Goal: Task Accomplishment & Management: Manage account settings

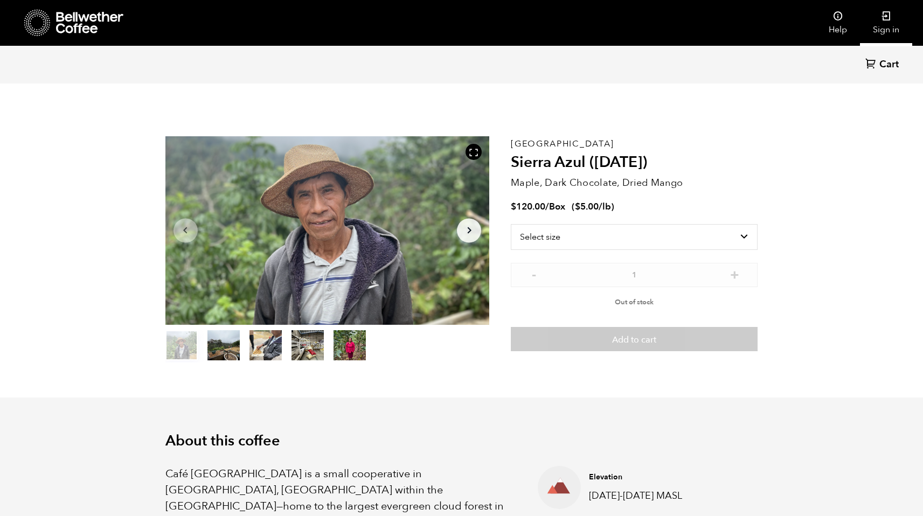
scroll to position [469, 574]
click at [890, 27] on link "Sign in" at bounding box center [886, 23] width 52 height 46
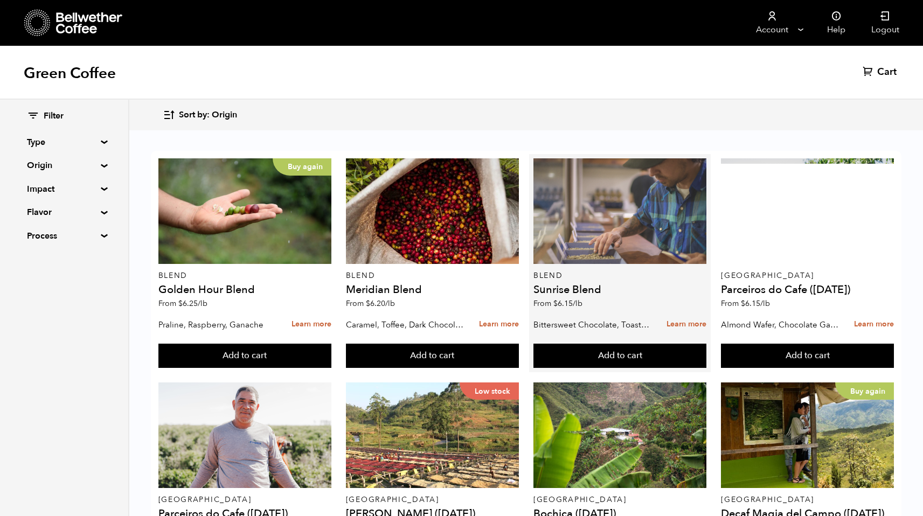
scroll to position [13, 0]
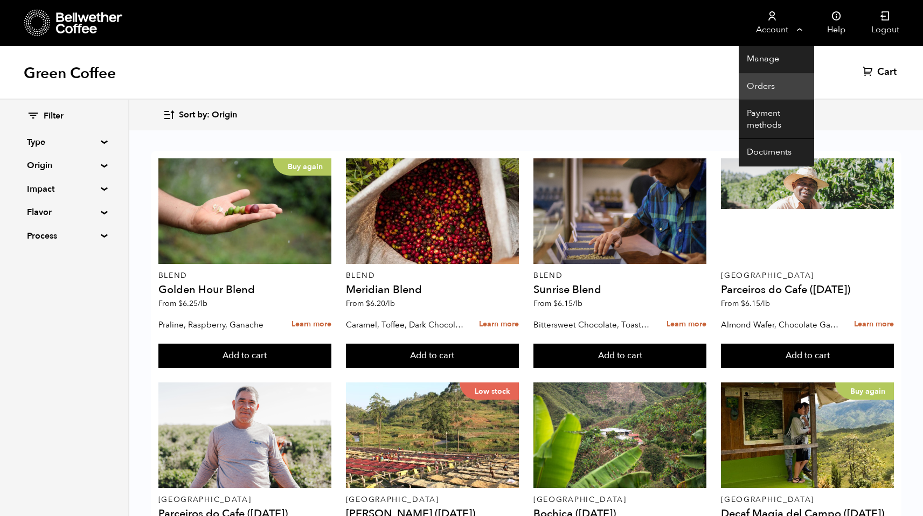
click at [759, 85] on link "Orders" at bounding box center [776, 86] width 75 height 27
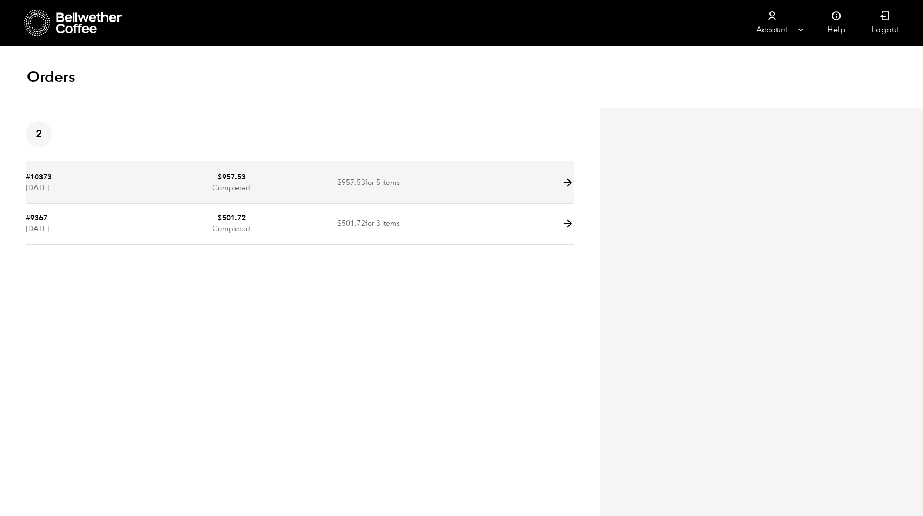
click at [563, 181] on icon at bounding box center [567, 183] width 12 height 12
click at [479, 186] on td at bounding box center [505, 183] width 137 height 41
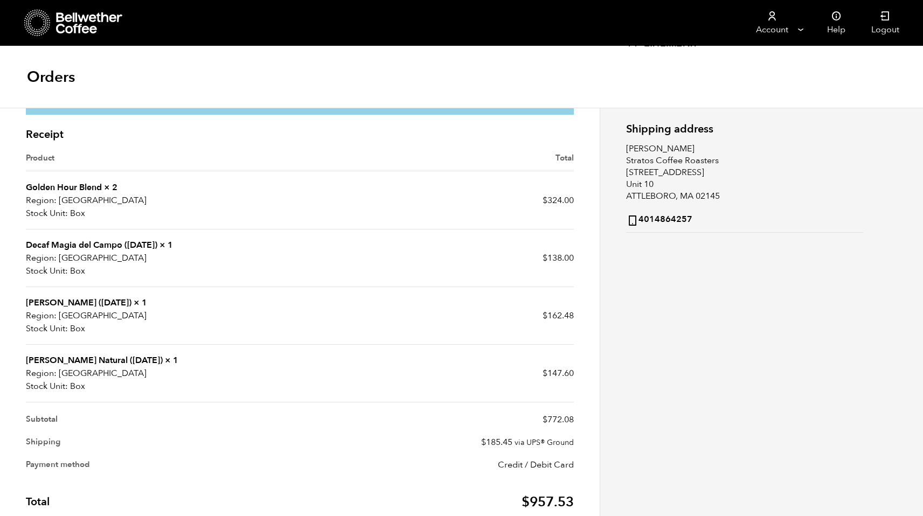
scroll to position [197, 0]
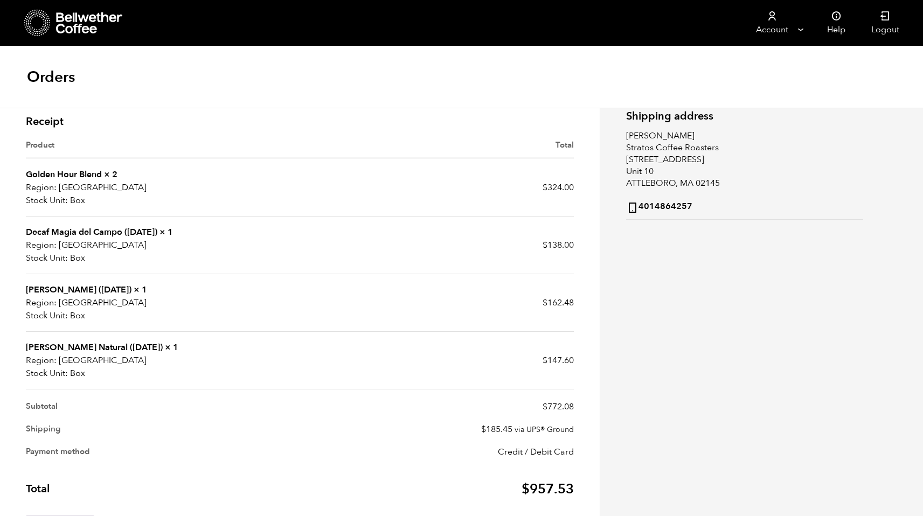
drag, startPoint x: 931, startPoint y: 311, endPoint x: 846, endPoint y: 290, distance: 87.0
click at [846, 290] on html "Store Account Manage Orders Payment methods Documents" at bounding box center [461, 182] width 923 height 759
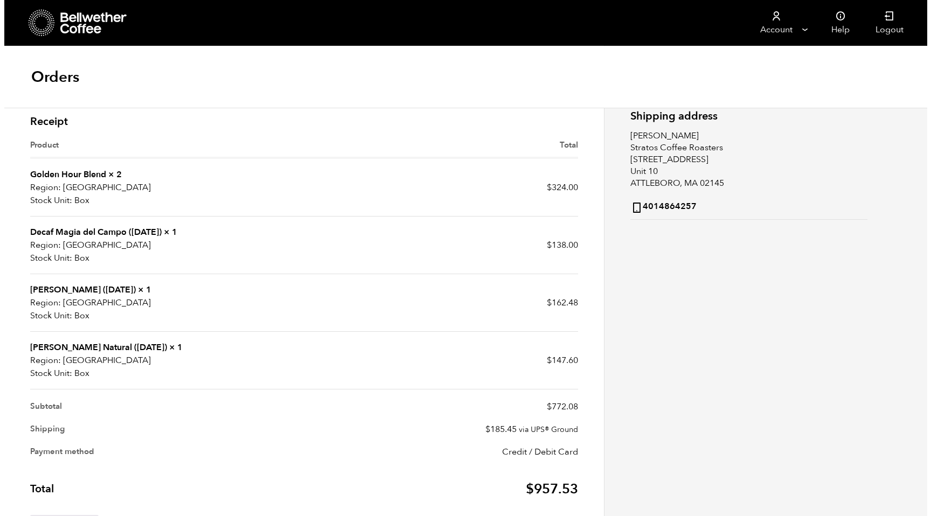
scroll to position [166, 0]
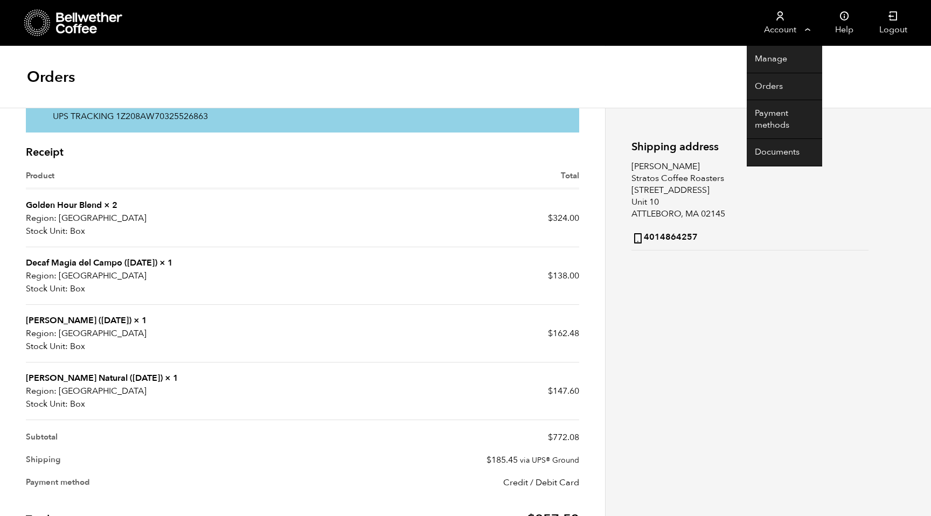
click at [808, 27] on link "Account" at bounding box center [780, 23] width 66 height 46
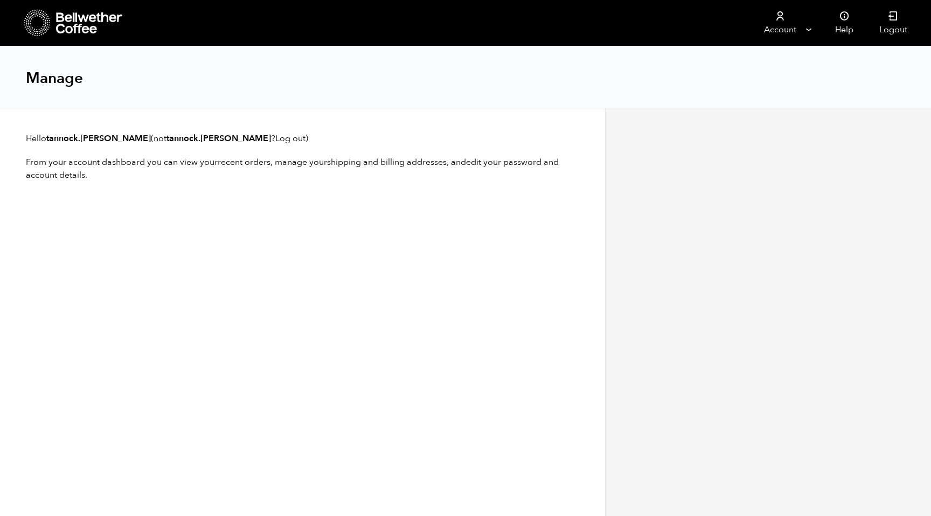
click at [78, 22] on icon at bounding box center [89, 23] width 67 height 22
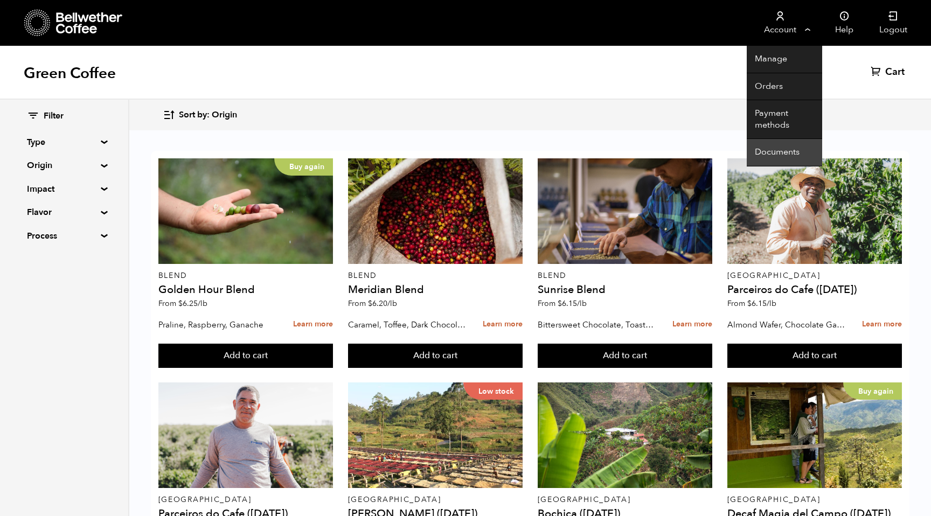
click at [772, 149] on link "Documents" at bounding box center [784, 152] width 75 height 27
click at [786, 34] on link "Account" at bounding box center [780, 23] width 66 height 46
click at [773, 83] on link "Orders" at bounding box center [784, 86] width 75 height 27
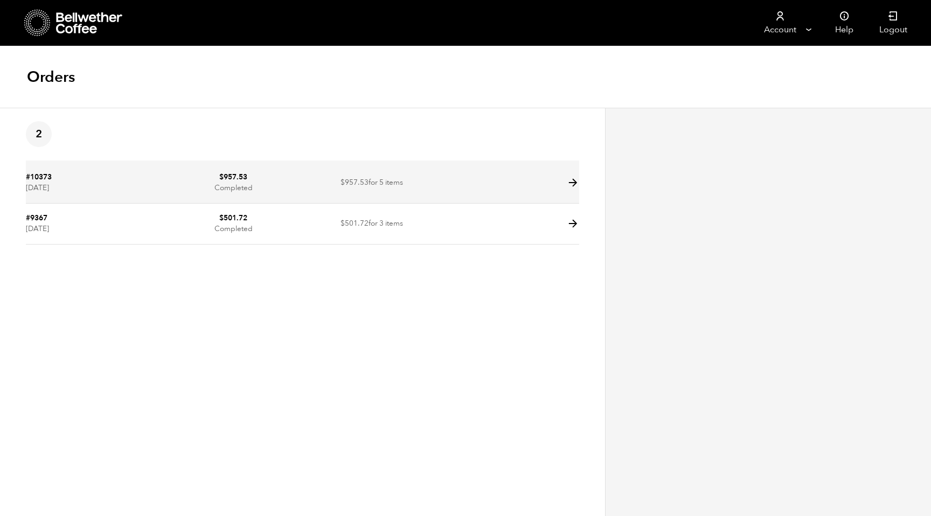
click at [563, 185] on td at bounding box center [510, 183] width 138 height 41
click at [572, 183] on icon at bounding box center [573, 183] width 12 height 12
click at [458, 192] on td at bounding box center [510, 183] width 138 height 41
click at [146, 184] on td "#10373 August 19, 2025" at bounding box center [95, 183] width 138 height 41
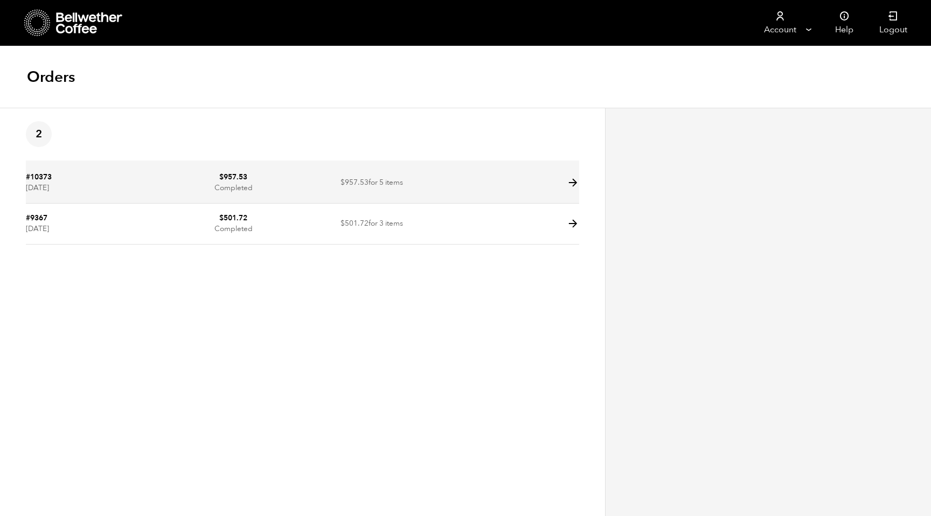
click at [522, 184] on td at bounding box center [510, 183] width 138 height 41
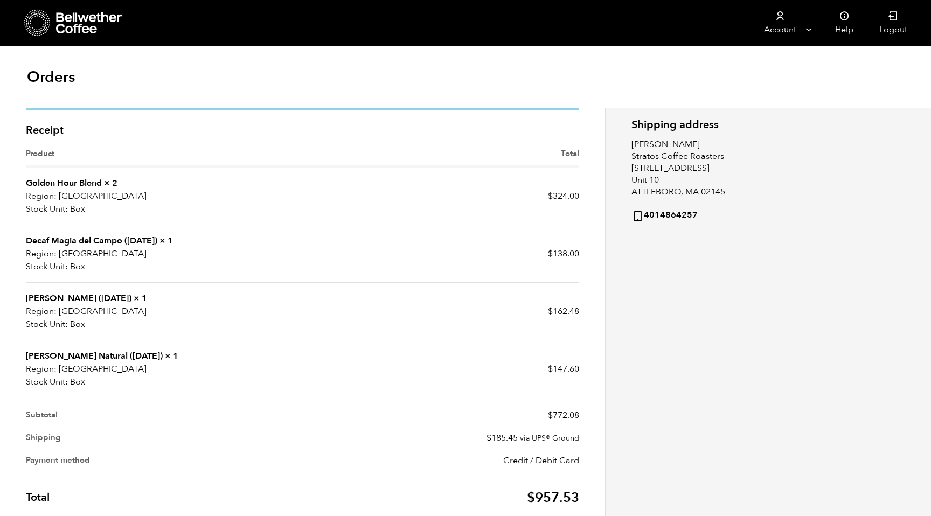
scroll to position [192, 0]
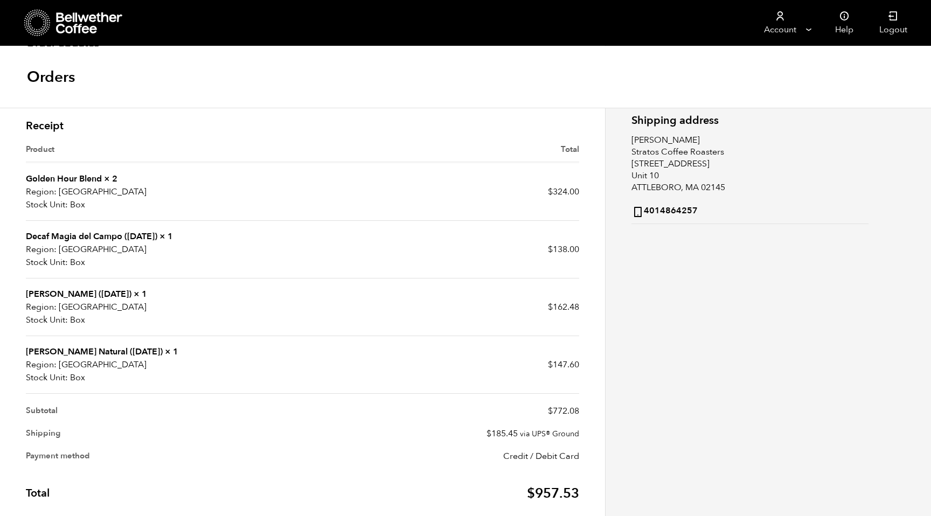
click at [50, 356] on link "[PERSON_NAME] Natural ([DATE])" at bounding box center [94, 352] width 137 height 12
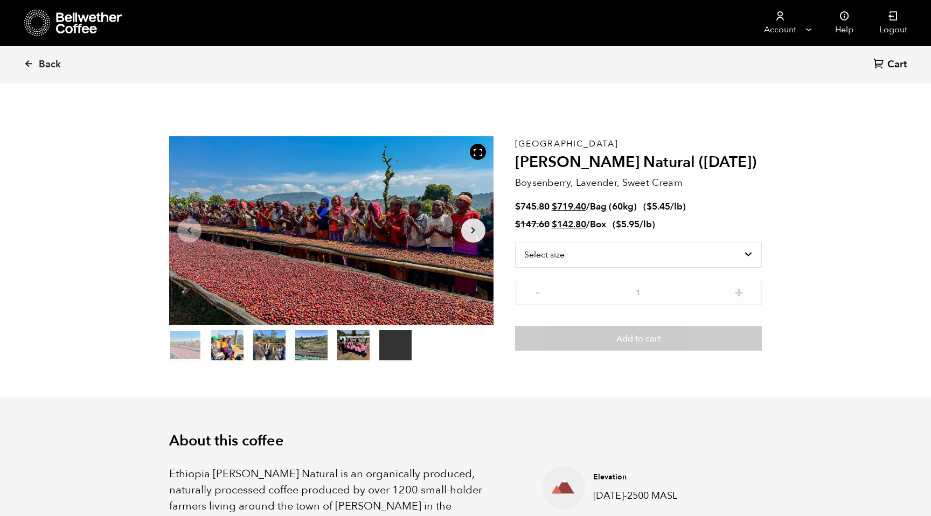
scroll to position [469, 574]
click at [751, 254] on select "Select size Bag (60kg) (132 lbs) Box (24 lbs)" at bounding box center [638, 255] width 247 height 26
click at [515, 242] on select "Select size Bag (60kg) (132 lbs) Box (24 lbs)" at bounding box center [638, 255] width 247 height 26
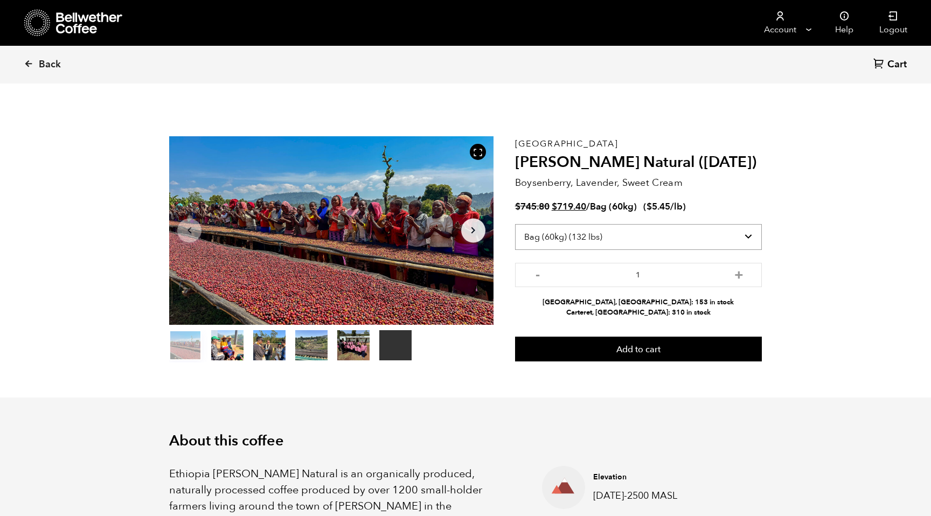
click at [596, 241] on select "Select size Bag (60kg) (132 lbs) Box (24 lbs)" at bounding box center [638, 237] width 247 height 26
click at [515, 224] on select "Select size Bag (60kg) (132 lbs) Box (24 lbs)" at bounding box center [638, 237] width 247 height 26
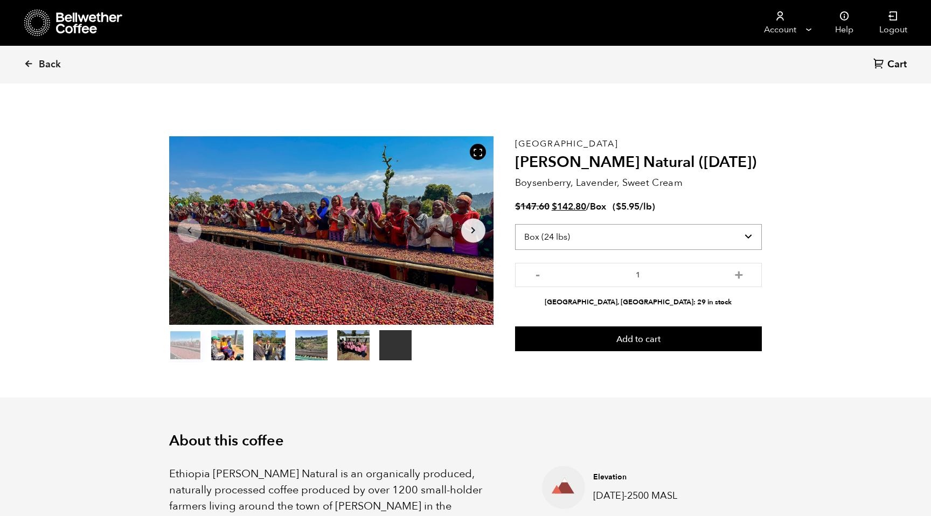
click at [592, 239] on select "Select size Bag (60kg) (132 lbs) Box (24 lbs)" at bounding box center [638, 237] width 247 height 26
select select "bag-3"
click at [515, 224] on select "Select size Bag (60kg) (132 lbs) Box (24 lbs)" at bounding box center [638, 237] width 247 height 26
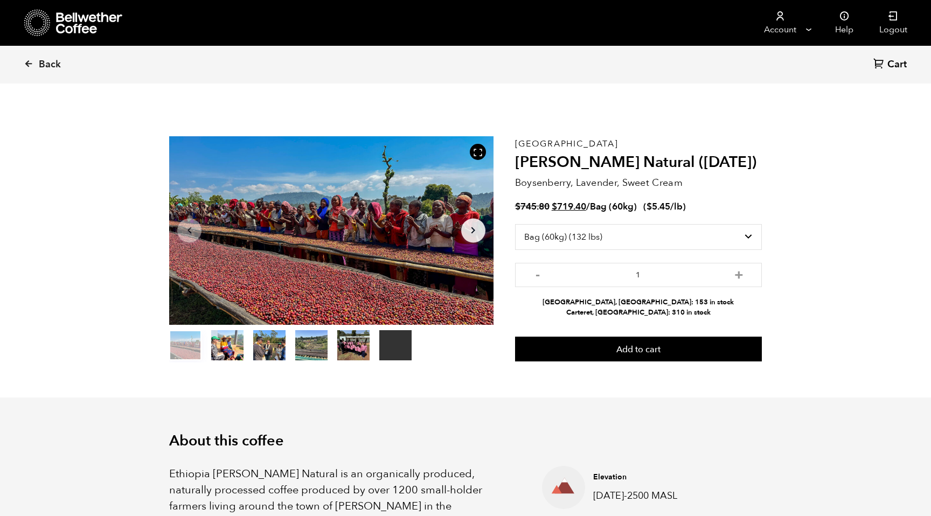
click at [753, 198] on div "Ethiopia Shanta Golba Natural (OCT 24) Boysenberry, Lavender, Sweet Cream $ 745…" at bounding box center [638, 249] width 247 height 226
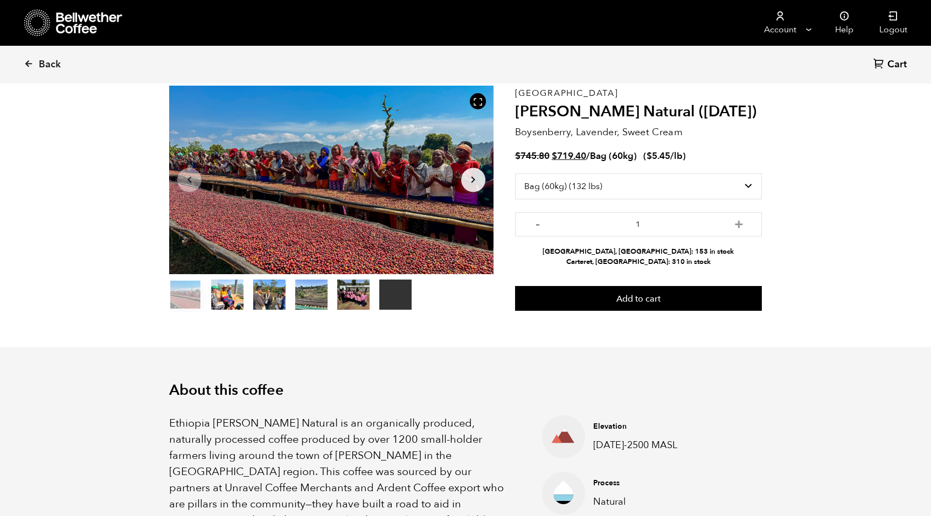
scroll to position [53, 0]
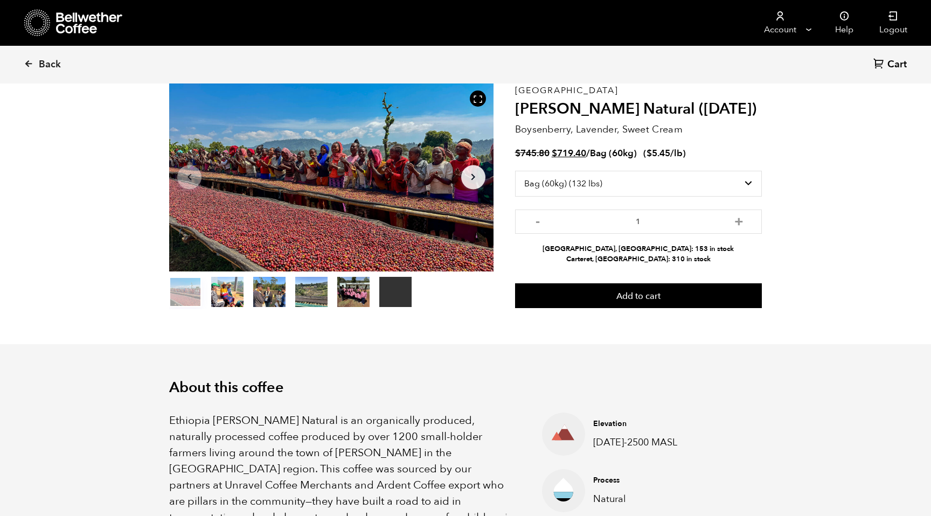
click at [527, 129] on p "Boysenberry, Lavender, Sweet Cream" at bounding box center [638, 129] width 247 height 15
copy p "Boysenberry"
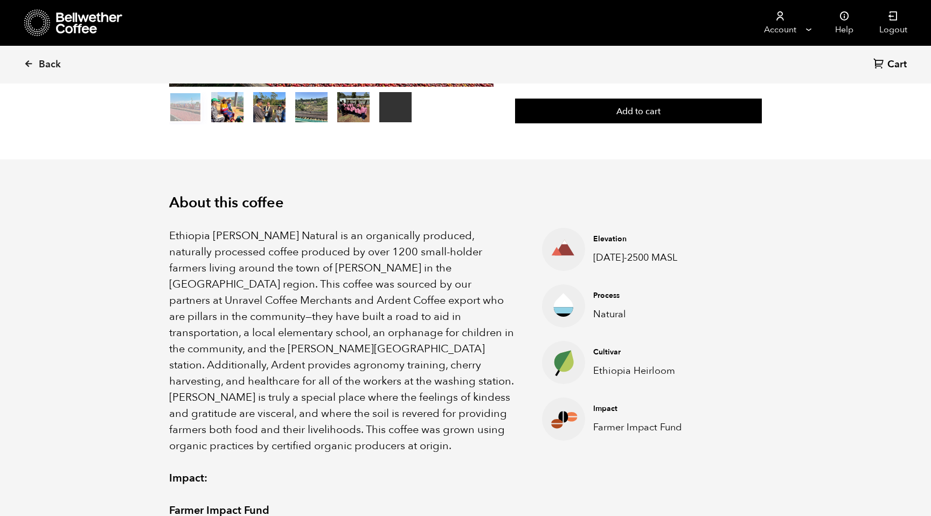
scroll to position [240, 0]
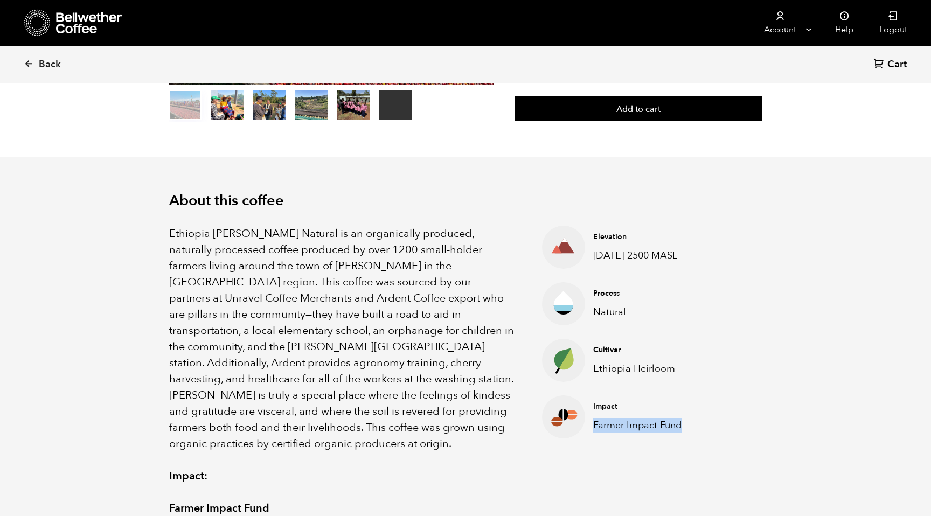
drag, startPoint x: 593, startPoint y: 426, endPoint x: 700, endPoint y: 426, distance: 107.8
click at [700, 426] on div "Impact Farmer Impact Fund" at bounding box center [644, 416] width 119 height 31
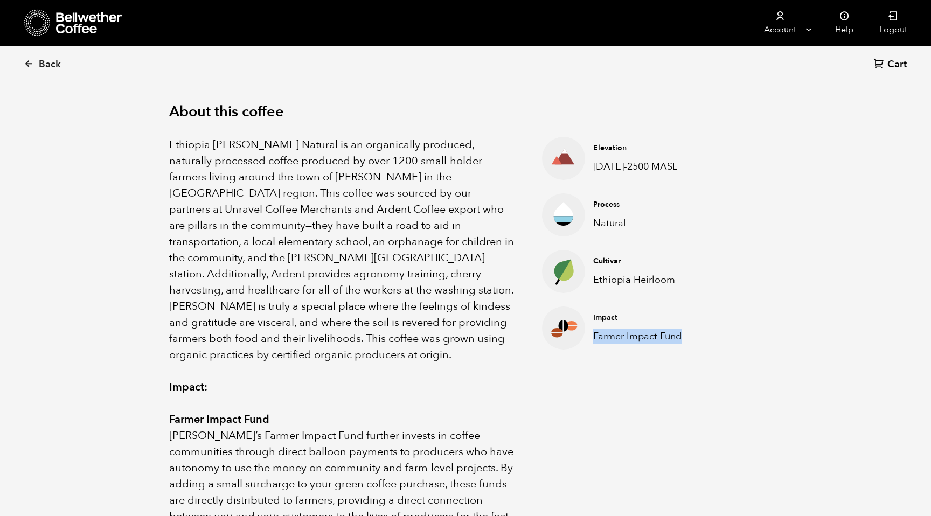
scroll to position [338, 0]
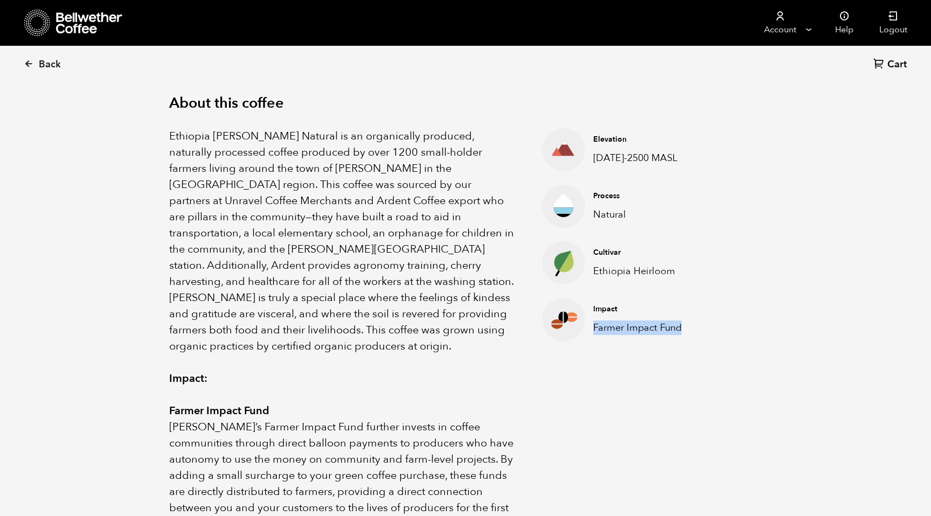
copy p "Farmer Impact Fund"
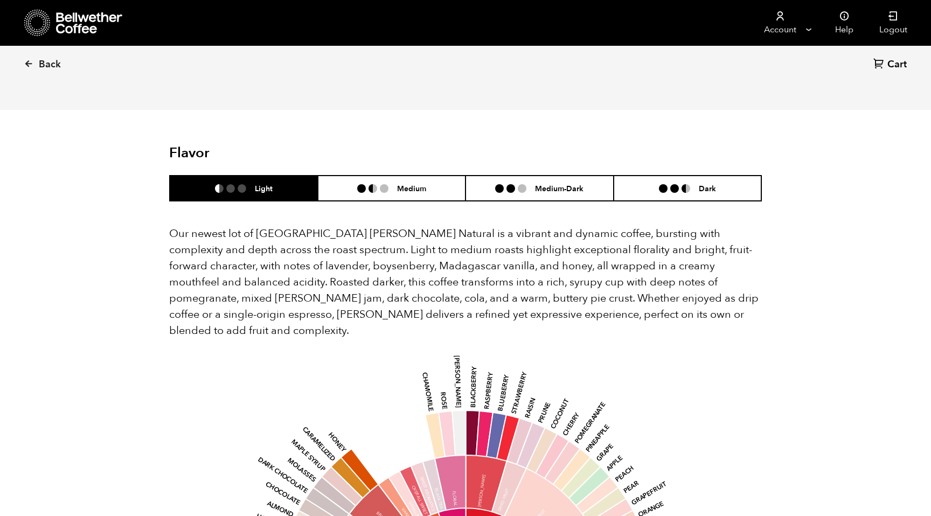
scroll to position [846, 0]
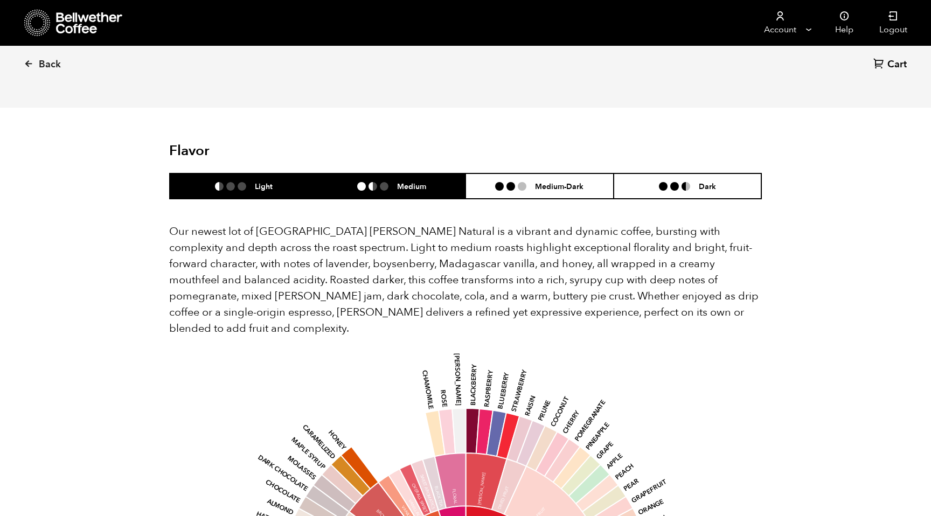
click at [414, 182] on h6 "Medium" at bounding box center [411, 186] width 29 height 9
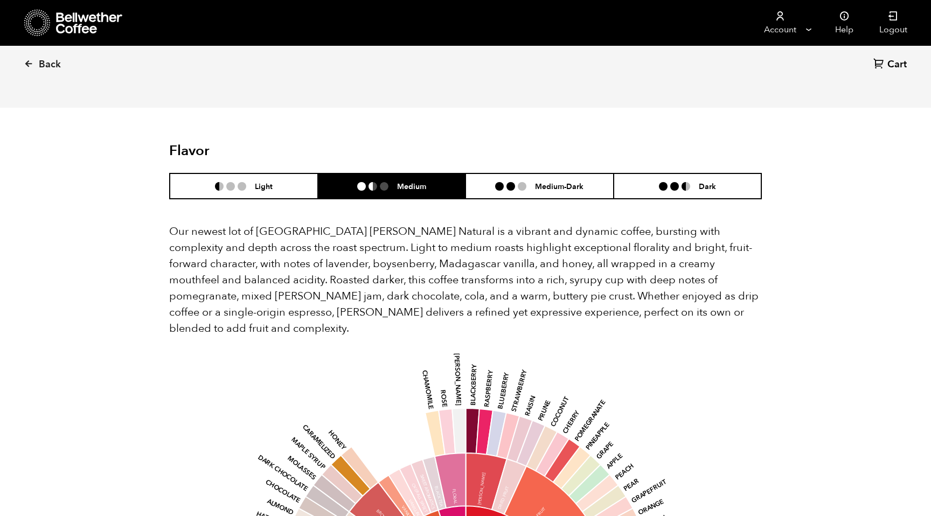
click at [152, 234] on section "Flavor Light Medium Medium-Dark Dark Our newest lot of Ethiopia Shanta Golba Na…" at bounding box center [465, 485] width 647 height 754
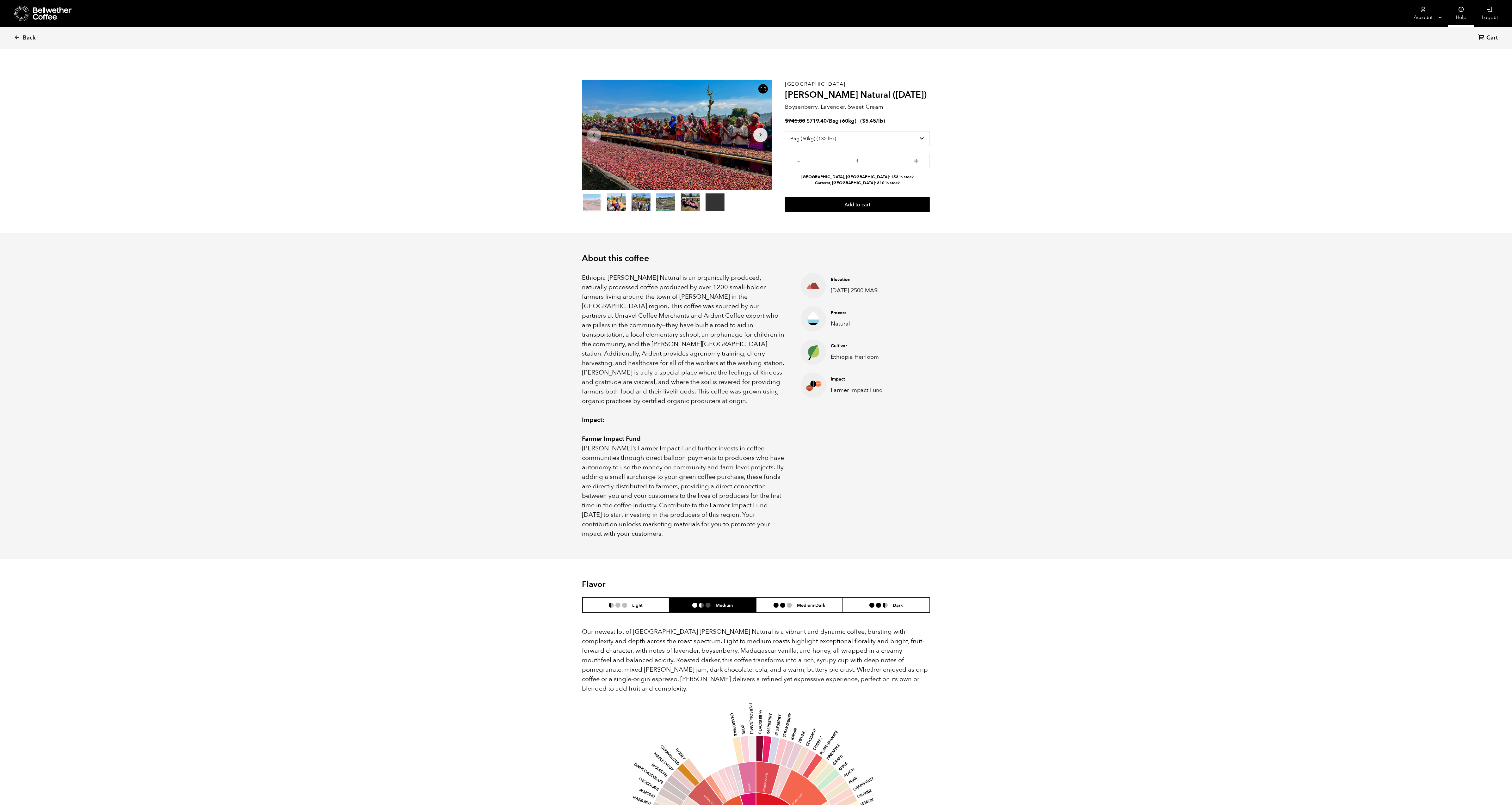
scroll to position [2, 0]
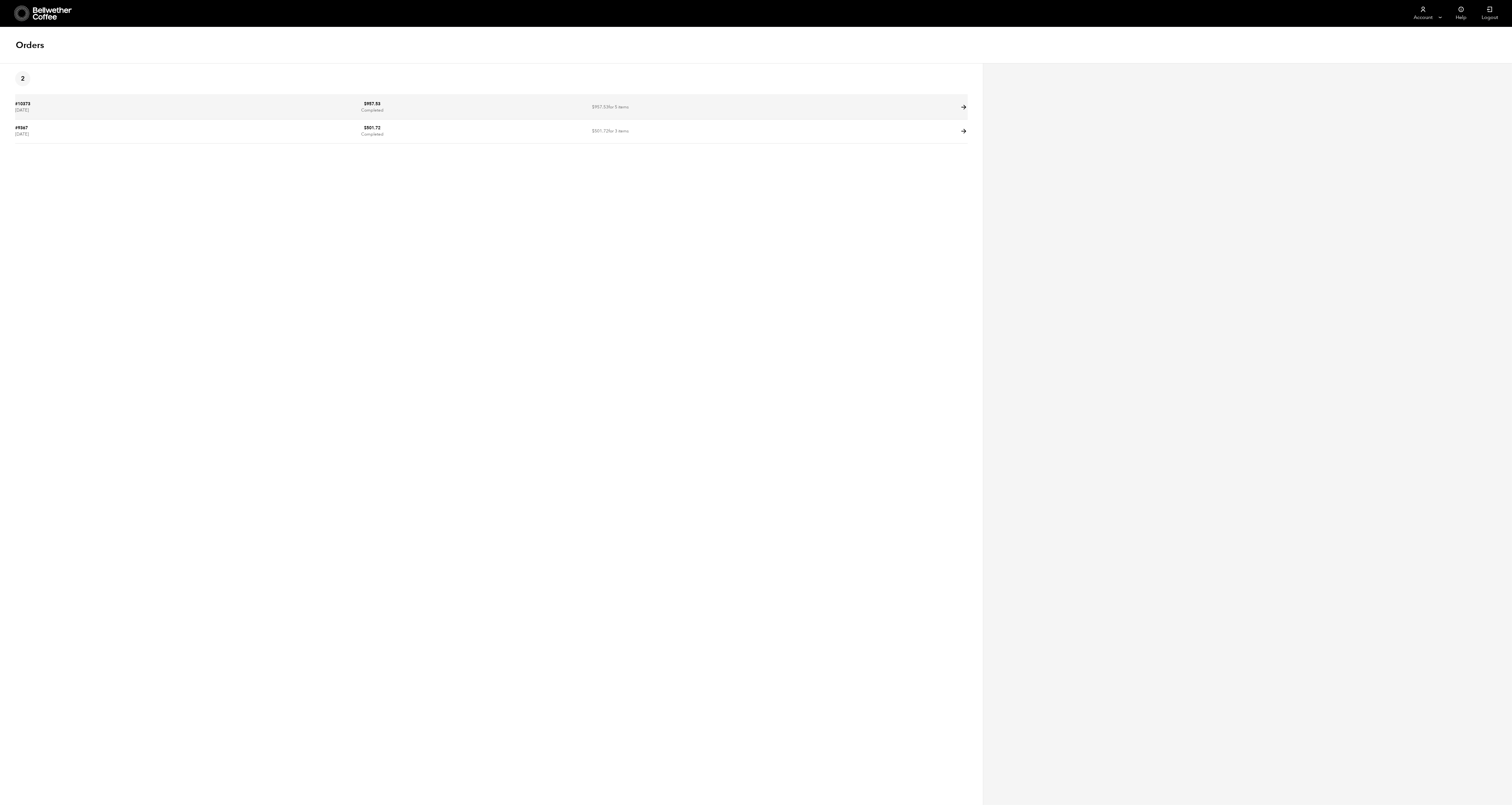
click at [964, 109] on icon at bounding box center [964, 107] width 7 height 7
click at [964, 133] on icon at bounding box center [964, 131] width 7 height 7
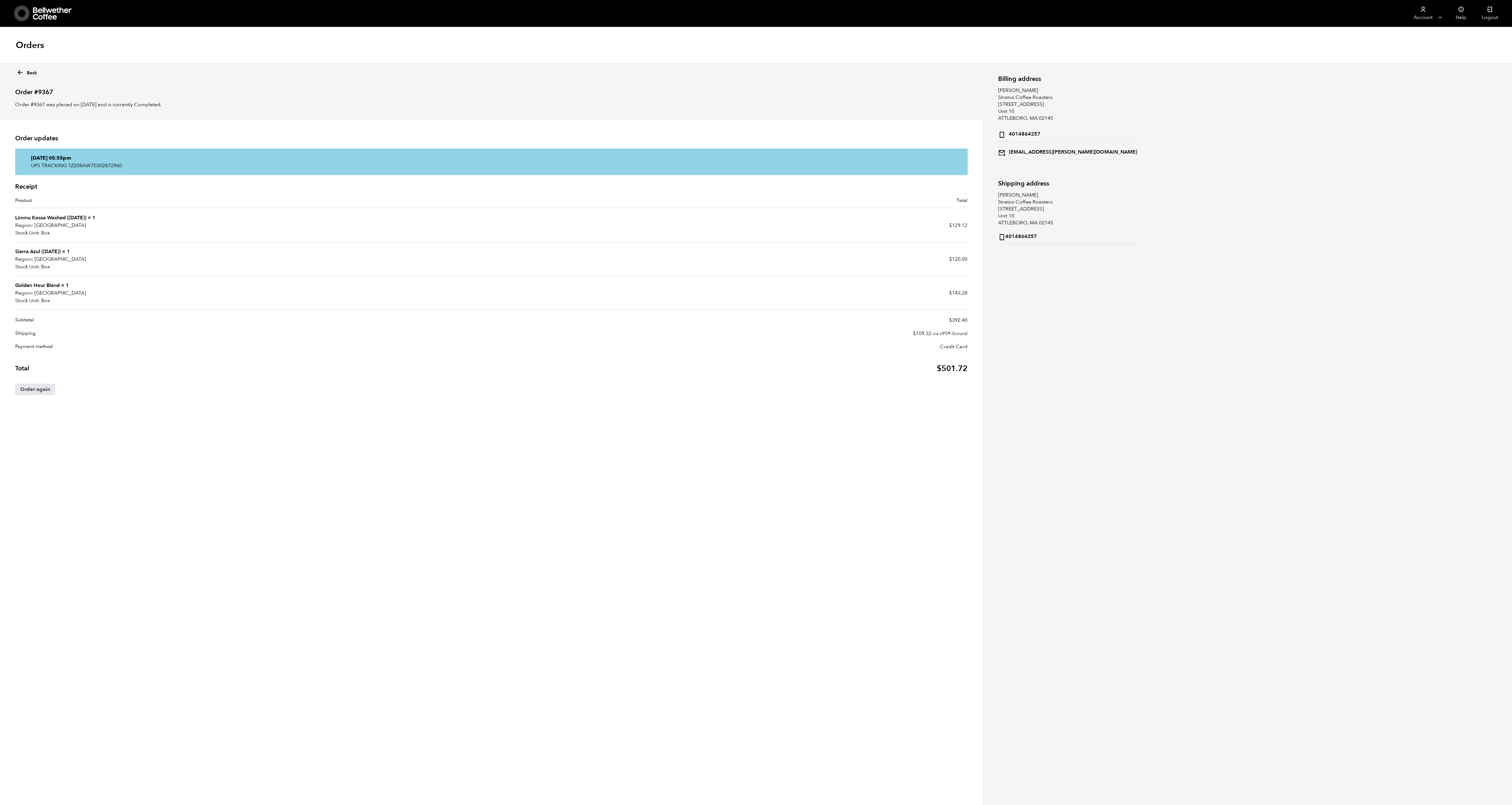
scroll to position [1, 0]
click at [28, 257] on strong "Region:" at bounding box center [24, 259] width 18 height 8
click at [26, 252] on link "Sierra Azul ([DATE])" at bounding box center [38, 251] width 46 height 7
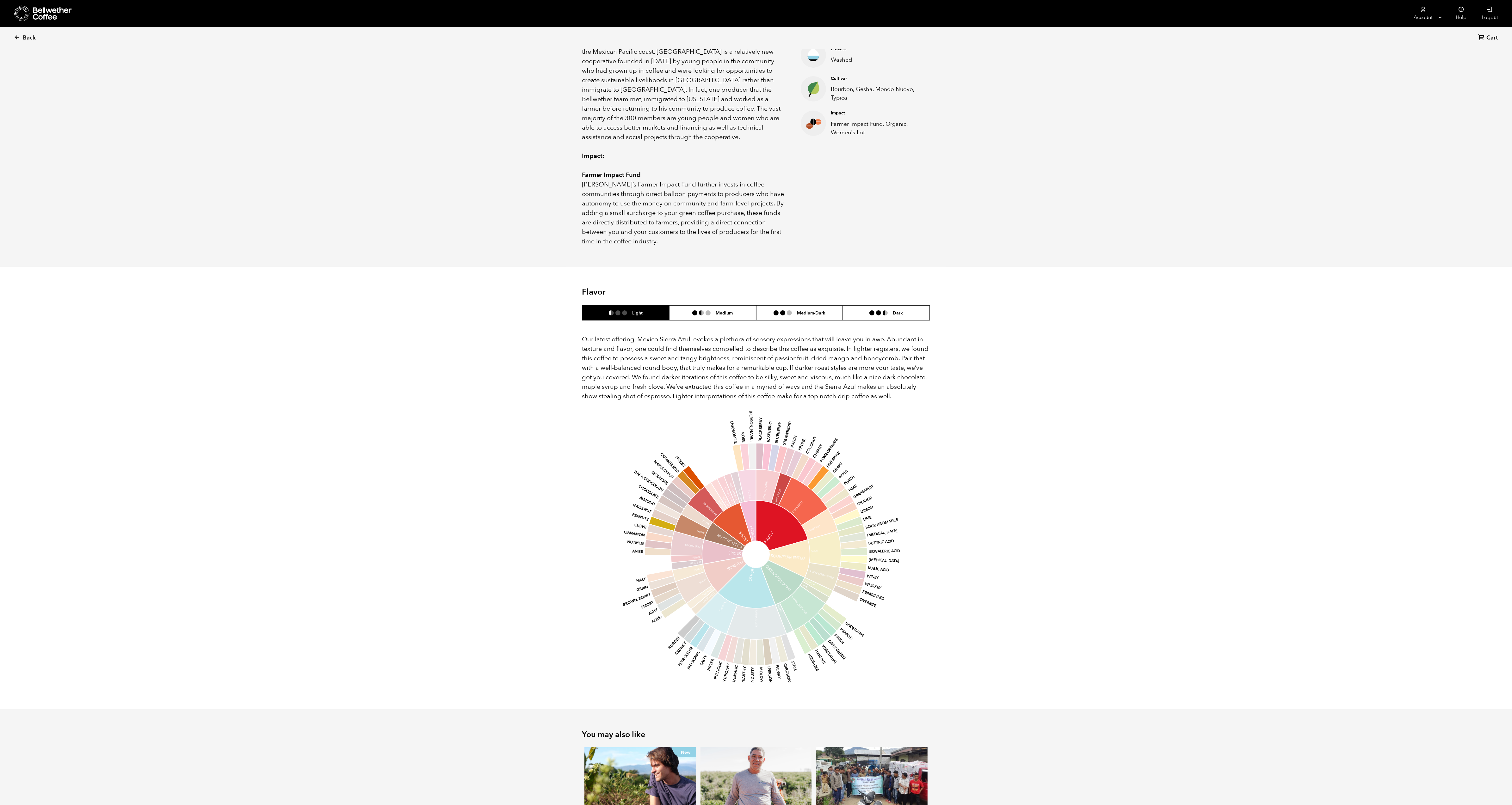
scroll to position [336, 0]
